Goal: Task Accomplishment & Management: Manage account settings

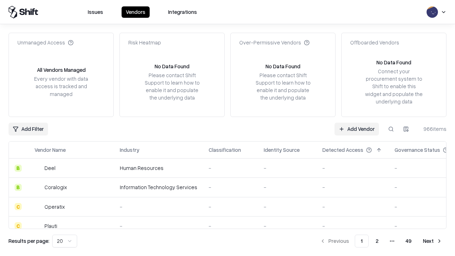
click at [356, 129] on link "Add Vendor" at bounding box center [356, 129] width 44 height 13
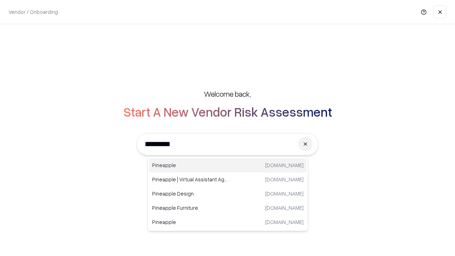
click at [228, 165] on div "Pineapple pineappleenergy.com" at bounding box center [227, 165] width 157 height 14
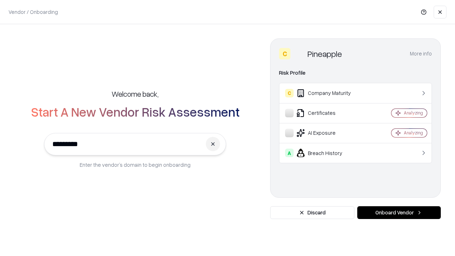
type input "*********"
click at [399, 212] on button "Onboard Vendor" at bounding box center [398, 212] width 83 height 13
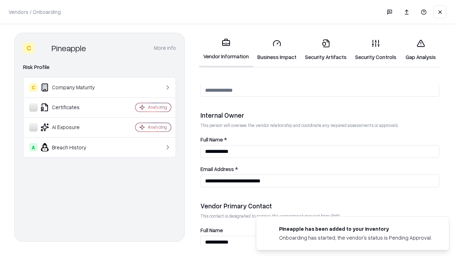
scroll to position [368, 0]
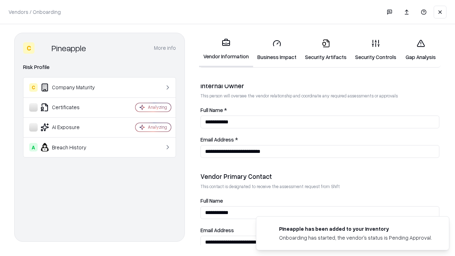
click at [325, 50] on link "Security Artifacts" at bounding box center [325, 49] width 50 height 33
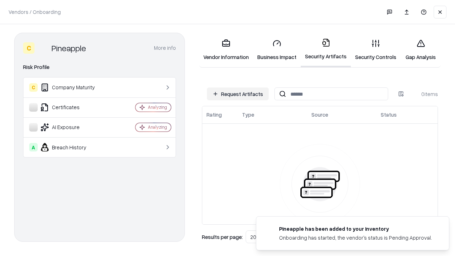
click at [238, 94] on button "Request Artifacts" at bounding box center [238, 93] width 62 height 13
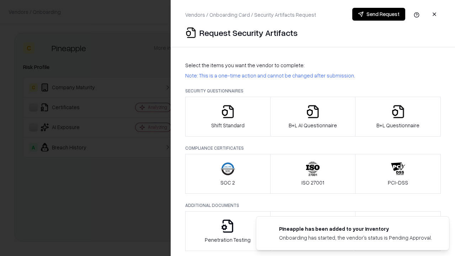
click at [397, 117] on icon "button" at bounding box center [398, 111] width 14 height 14
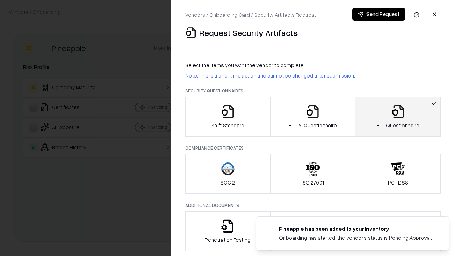
click at [312, 117] on icon "button" at bounding box center [312, 111] width 14 height 14
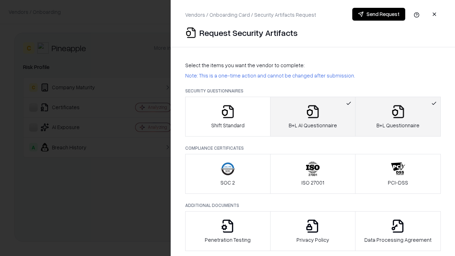
click at [378, 14] on button "Send Request" at bounding box center [378, 14] width 53 height 13
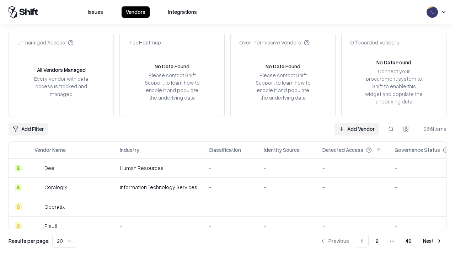
click at [391, 129] on button at bounding box center [390, 129] width 13 height 13
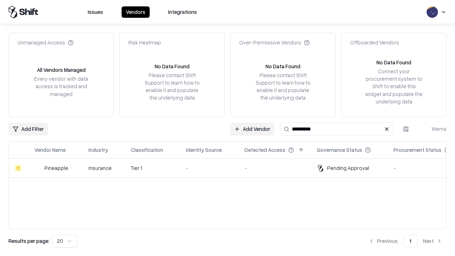
type input "*********"
click at [232, 168] on div "-" at bounding box center [209, 167] width 47 height 7
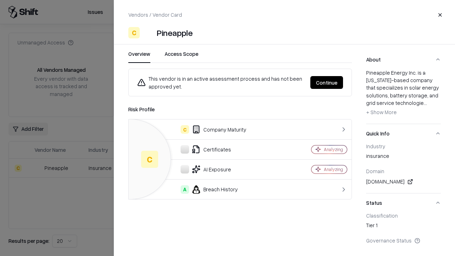
click at [326, 82] on button "Continue" at bounding box center [326, 82] width 33 height 13
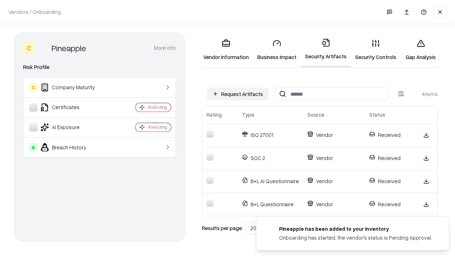
click at [420, 50] on link "Gap Analysis" at bounding box center [420, 49] width 40 height 33
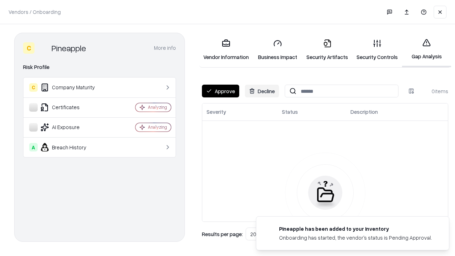
click at [220, 91] on button "Approve" at bounding box center [220, 91] width 37 height 13
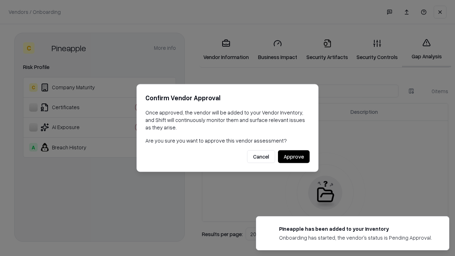
click at [293, 156] on button "Approve" at bounding box center [294, 156] width 32 height 13
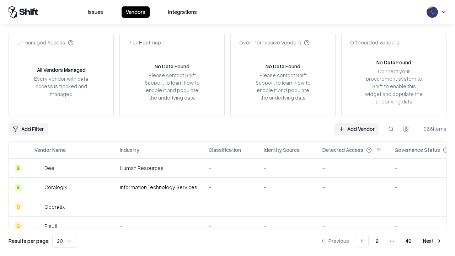
type input "*********"
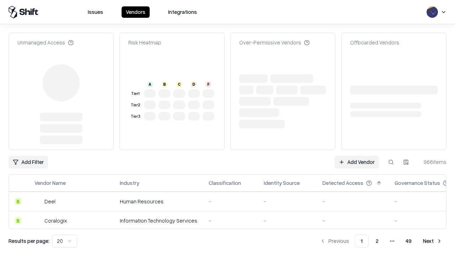
click at [356, 156] on link "Add Vendor" at bounding box center [356, 162] width 44 height 13
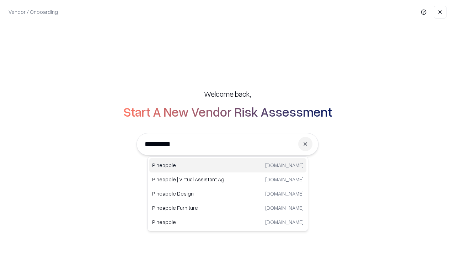
click at [228, 165] on div "Pineapple pineappleenergy.com" at bounding box center [227, 165] width 157 height 14
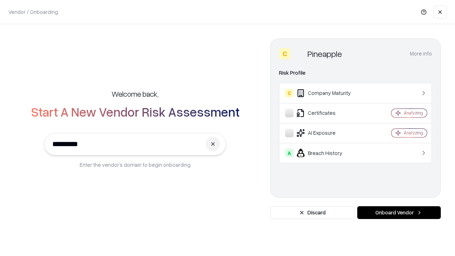
type input "*********"
click at [399, 212] on button "Onboard Vendor" at bounding box center [398, 212] width 83 height 13
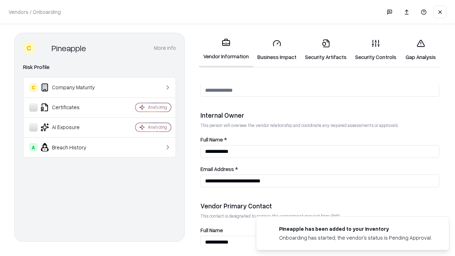
scroll to position [368, 0]
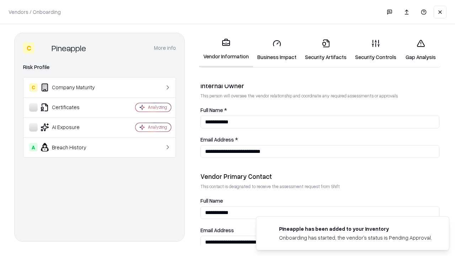
click at [420, 50] on link "Gap Analysis" at bounding box center [420, 49] width 40 height 33
